Goal: Use online tool/utility: Utilize a website feature to perform a specific function

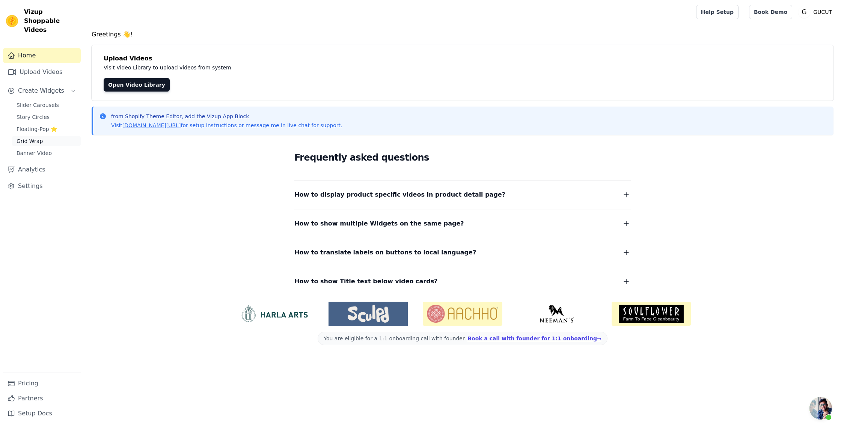
scroll to position [95, 0]
click at [38, 137] on span "Grid Wrap" at bounding box center [30, 141] width 26 height 8
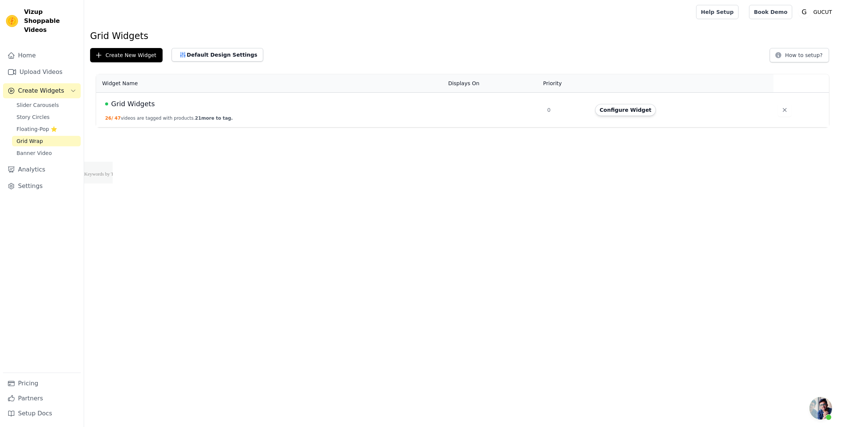
scroll to position [95, 0]
click at [613, 115] on button "Configure Widget" at bounding box center [625, 110] width 61 height 12
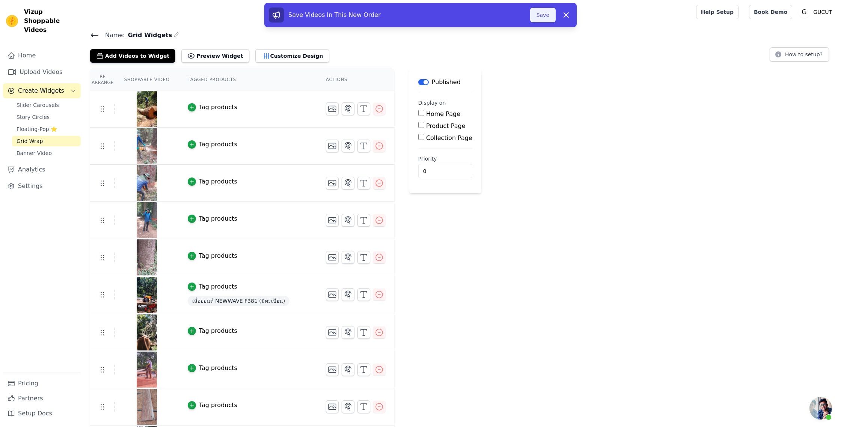
click at [544, 19] on button "Save" at bounding box center [543, 15] width 26 height 14
